Goal: Task Accomplishment & Management: Use online tool/utility

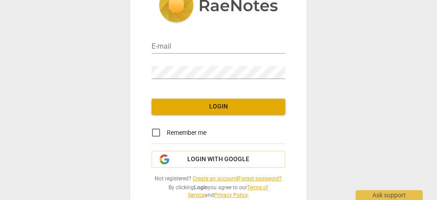
scroll to position [53, 0]
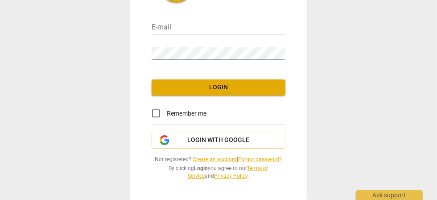
click at [206, 159] on link "Create an account" at bounding box center [215, 159] width 44 height 6
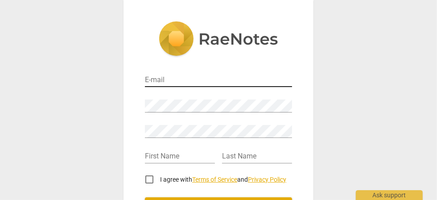
click at [184, 81] on input "email" at bounding box center [218, 80] width 147 height 13
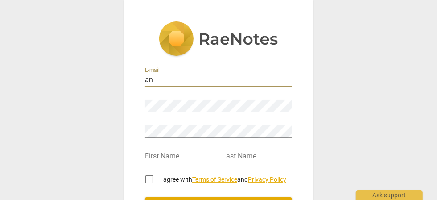
type input "a"
type input "m"
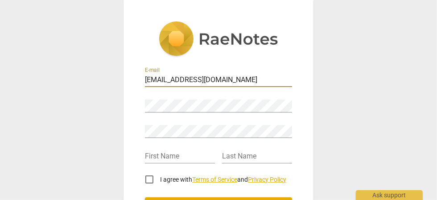
type input "[EMAIL_ADDRESS][DOMAIN_NAME]"
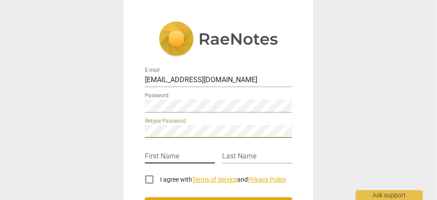
click at [179, 157] on input "text" at bounding box center [180, 156] width 70 height 13
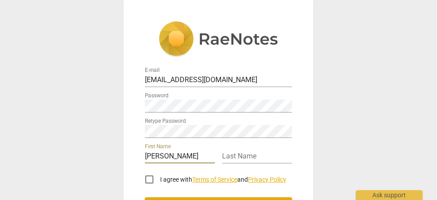
type input "[PERSON_NAME]"
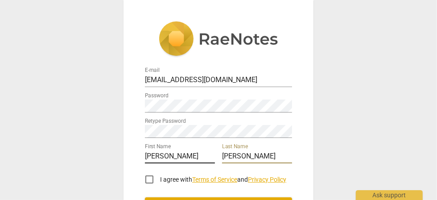
type input "[PERSON_NAME]"
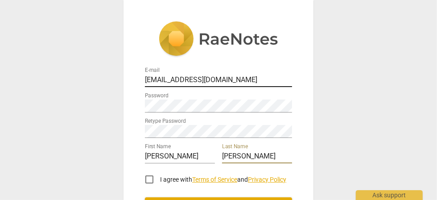
click at [195, 81] on input "[EMAIL_ADDRESS][DOMAIN_NAME]" at bounding box center [218, 80] width 147 height 13
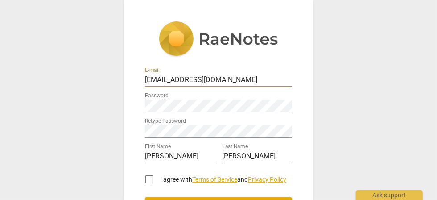
click at [228, 80] on input "[EMAIL_ADDRESS][DOMAIN_NAME]" at bounding box center [218, 80] width 147 height 13
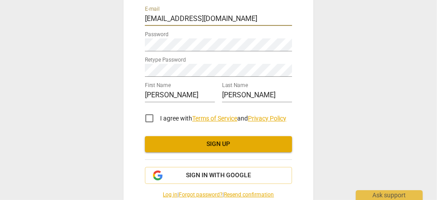
scroll to position [61, 0]
type input "[EMAIL_ADDRESS][DOMAIN_NAME]"
click at [148, 114] on input "I agree with Terms of Service and Privacy Policy" at bounding box center [149, 117] width 21 height 21
checkbox input "true"
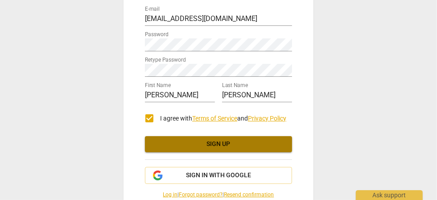
click at [278, 146] on span "Sign up" at bounding box center [218, 143] width 133 height 9
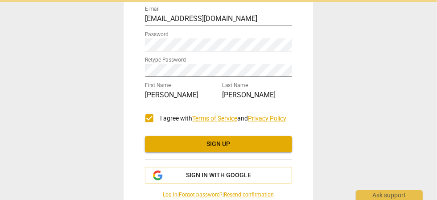
scroll to position [21, 0]
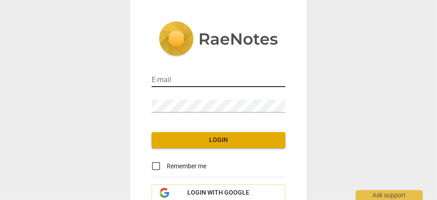
click at [187, 80] on input "email" at bounding box center [219, 80] width 134 height 13
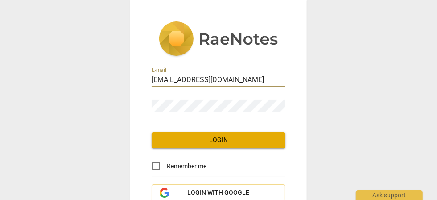
type input "[EMAIL_ADDRESS][DOMAIN_NAME]"
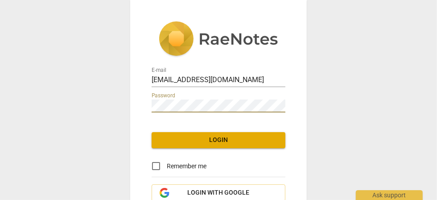
click at [156, 167] on input "Remember me" at bounding box center [155, 165] width 21 height 21
checkbox input "true"
click at [214, 145] on button "Login" at bounding box center [219, 140] width 134 height 16
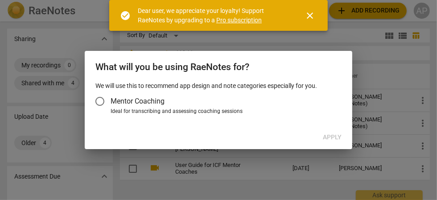
click at [98, 102] on input "Mentor Coaching" at bounding box center [99, 100] width 21 height 21
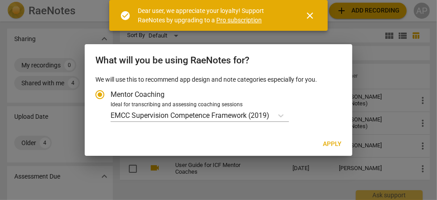
click at [335, 146] on span "Apply" at bounding box center [332, 143] width 19 height 9
radio input "false"
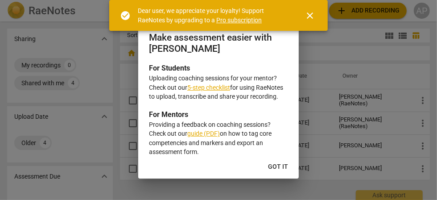
click at [282, 168] on span "Got it" at bounding box center [278, 166] width 20 height 9
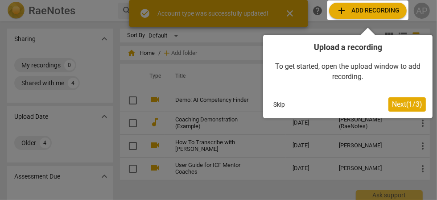
click at [373, 9] on div at bounding box center [367, 10] width 81 height 20
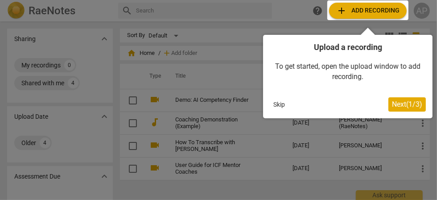
click at [403, 109] on button "Next ( 1 / 3 )" at bounding box center [406, 104] width 37 height 14
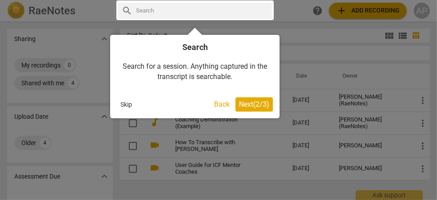
click at [215, 106] on button "Back" at bounding box center [221, 104] width 23 height 14
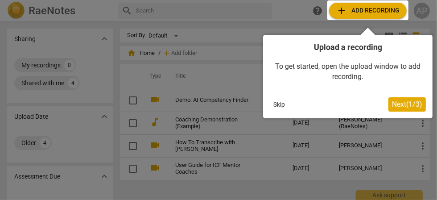
click at [406, 110] on button "Next ( 1 / 3 )" at bounding box center [406, 104] width 37 height 14
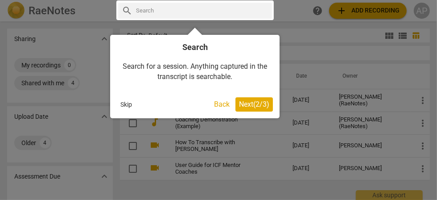
click at [219, 105] on button "Back" at bounding box center [221, 104] width 23 height 14
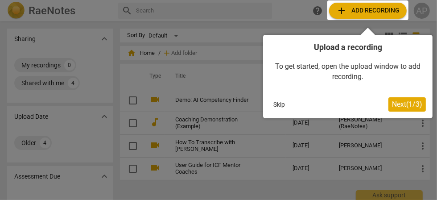
click at [409, 106] on span "Next ( 1 / 3 )" at bounding box center [407, 104] width 30 height 8
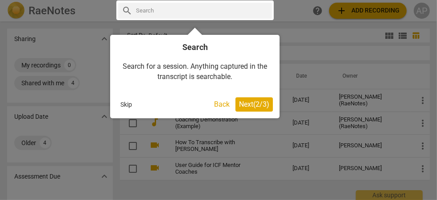
click at [250, 109] on button "Next ( 2 / 3 )" at bounding box center [253, 104] width 37 height 14
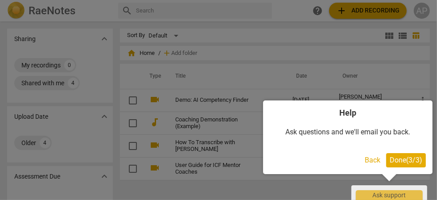
click at [406, 163] on span "Done ( 3 / 3 )" at bounding box center [405, 160] width 33 height 8
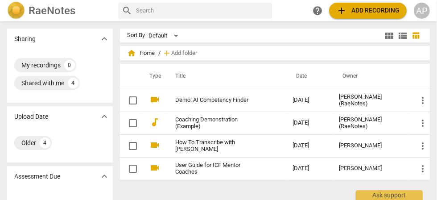
click at [366, 12] on span "add Add recording" at bounding box center [367, 10] width 63 height 11
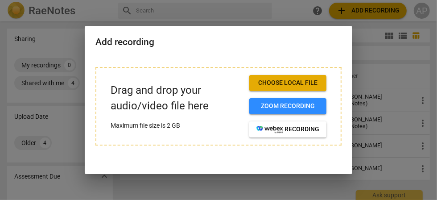
click at [304, 85] on span "Choose local file" at bounding box center [287, 82] width 63 height 9
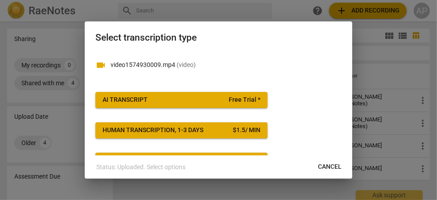
scroll to position [3, 0]
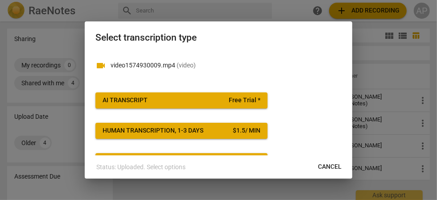
click at [205, 106] on button "AI Transcript Free Trial *" at bounding box center [181, 100] width 172 height 16
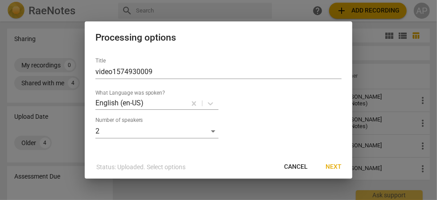
scroll to position [2, 0]
click at [332, 170] on span "Next" at bounding box center [333, 166] width 16 height 9
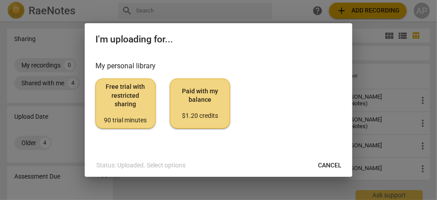
click at [210, 109] on span "Paid with my balance $1.20 credits" at bounding box center [199, 103] width 45 height 33
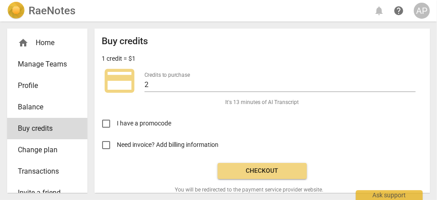
click at [234, 172] on span "Checkout" at bounding box center [262, 170] width 75 height 9
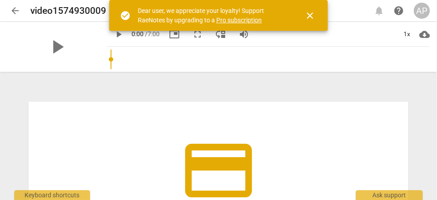
click at [309, 16] on span "close" at bounding box center [309, 15] width 11 height 11
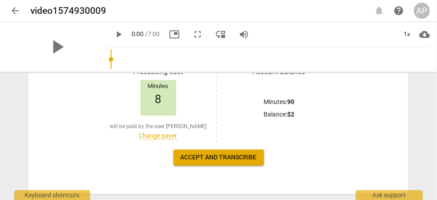
scroll to position [180, 0]
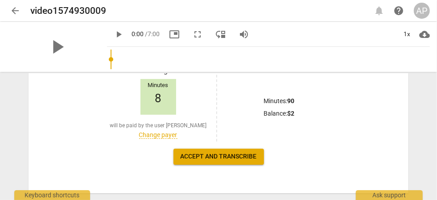
click at [224, 160] on span "Accept and transcribe" at bounding box center [218, 156] width 76 height 9
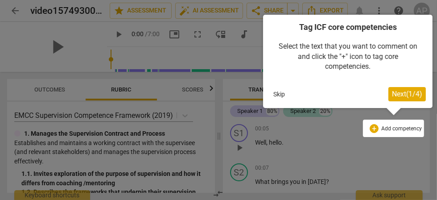
click at [413, 98] on button "Next ( 1 / 4 )" at bounding box center [406, 94] width 37 height 14
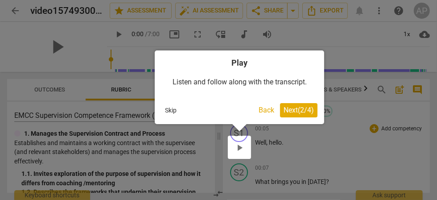
click at [301, 115] on button "Next ( 2 / 4 )" at bounding box center [298, 110] width 37 height 14
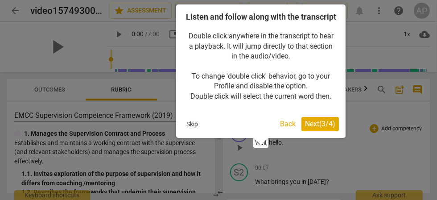
click at [330, 131] on button "Next ( 3 / 4 )" at bounding box center [319, 124] width 37 height 14
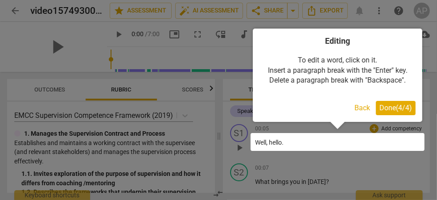
click at [398, 111] on span "Done ( 4 / 4 )" at bounding box center [395, 107] width 33 height 8
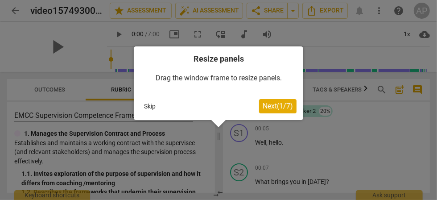
click at [286, 106] on span "Next ( 1 / 7 )" at bounding box center [277, 106] width 30 height 8
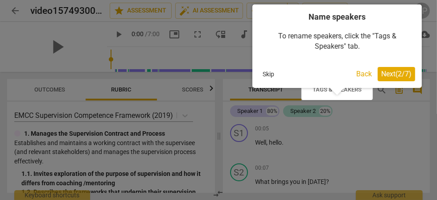
click at [402, 78] on span "Next ( 2 / 7 )" at bounding box center [396, 74] width 30 height 8
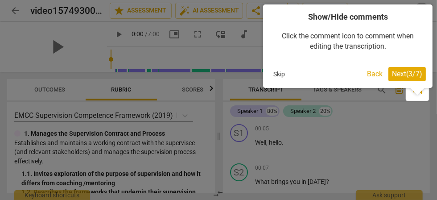
click at [407, 73] on span "Next ( 3 / 7 )" at bounding box center [407, 74] width 30 height 8
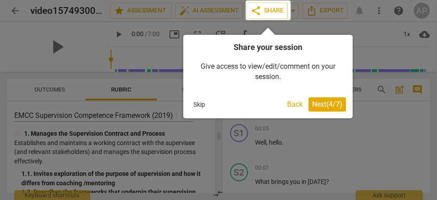
click at [331, 106] on span "Next ( 4 / 7 )" at bounding box center [327, 104] width 30 height 8
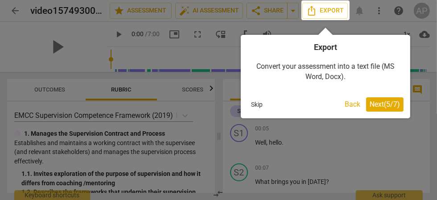
click at [383, 108] on span "Next ( 5 / 7 )" at bounding box center [384, 104] width 30 height 8
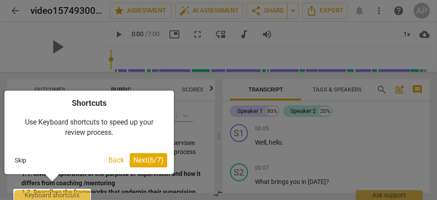
click at [148, 164] on button "Next ( 6 / 7 )" at bounding box center [148, 160] width 37 height 14
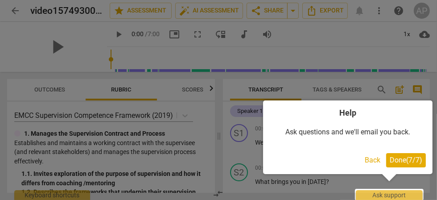
click at [409, 164] on button "Done ( 7 / 7 )" at bounding box center [406, 160] width 40 height 14
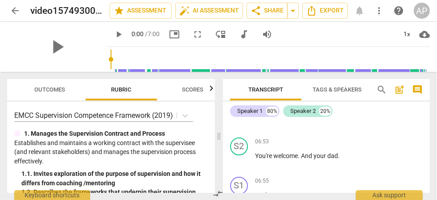
scroll to position [1658, 0]
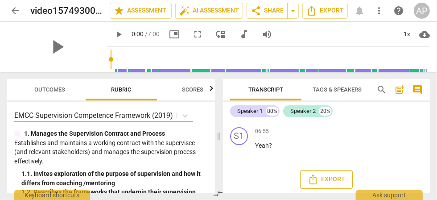
click at [334, 178] on span "Export" at bounding box center [325, 179] width 37 height 11
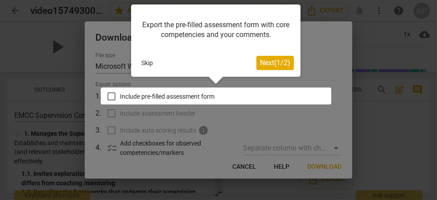
click at [280, 66] on span "Next ( 1 / 2 )" at bounding box center [275, 62] width 30 height 8
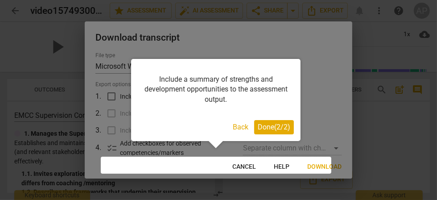
click at [275, 131] on button "Done ( 2 / 2 )" at bounding box center [274, 127] width 40 height 14
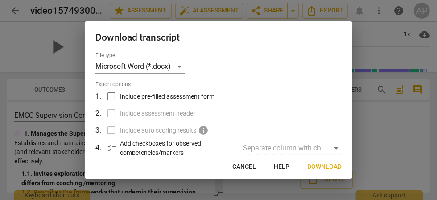
click at [113, 93] on input "Include pre-filled assessment form" at bounding box center [111, 96] width 17 height 17
checkbox input "true"
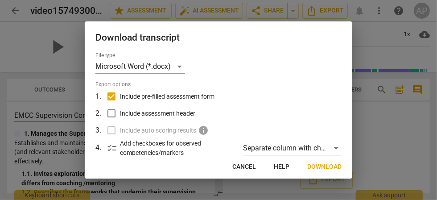
click at [111, 115] on input "Include assessment header" at bounding box center [111, 113] width 17 height 17
checkbox input "true"
click at [115, 132] on label "Include auto scoring results info" at bounding box center [218, 130] width 234 height 17
click at [115, 130] on label "Include auto scoring results info" at bounding box center [218, 130] width 234 height 17
click at [113, 128] on label "Include auto scoring results info" at bounding box center [218, 130] width 234 height 17
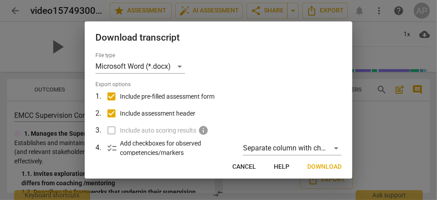
click at [110, 151] on span "checklist" at bounding box center [112, 148] width 11 height 11
click at [111, 152] on span "checklist" at bounding box center [112, 148] width 11 height 11
click at [110, 134] on label "Include auto scoring results info" at bounding box center [218, 130] width 234 height 17
click at [115, 132] on label "Include auto scoring results info" at bounding box center [218, 130] width 234 height 17
click at [112, 131] on label "Include auto scoring results info" at bounding box center [218, 130] width 234 height 17
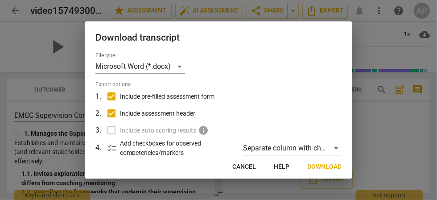
click at [112, 129] on label "Include auto scoring results info" at bounding box center [218, 130] width 234 height 17
click at [113, 96] on input "Include pre-filled assessment form" at bounding box center [111, 96] width 17 height 17
checkbox input "false"
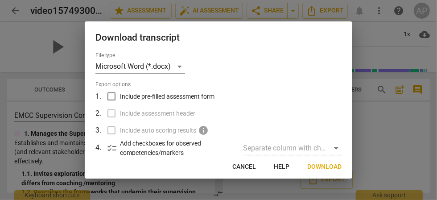
checkbox input "false"
click at [324, 168] on span "Download" at bounding box center [324, 166] width 34 height 9
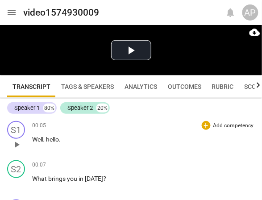
click at [208, 148] on div "00:05 + Add competency keyboard_arrow_right Well , hello ." at bounding box center [143, 137] width 222 height 32
click at [255, 34] on span "cloud_download" at bounding box center [254, 32] width 11 height 11
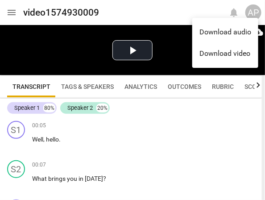
click at [236, 54] on li "Download video" at bounding box center [225, 53] width 66 height 21
